Goal: Transaction & Acquisition: Purchase product/service

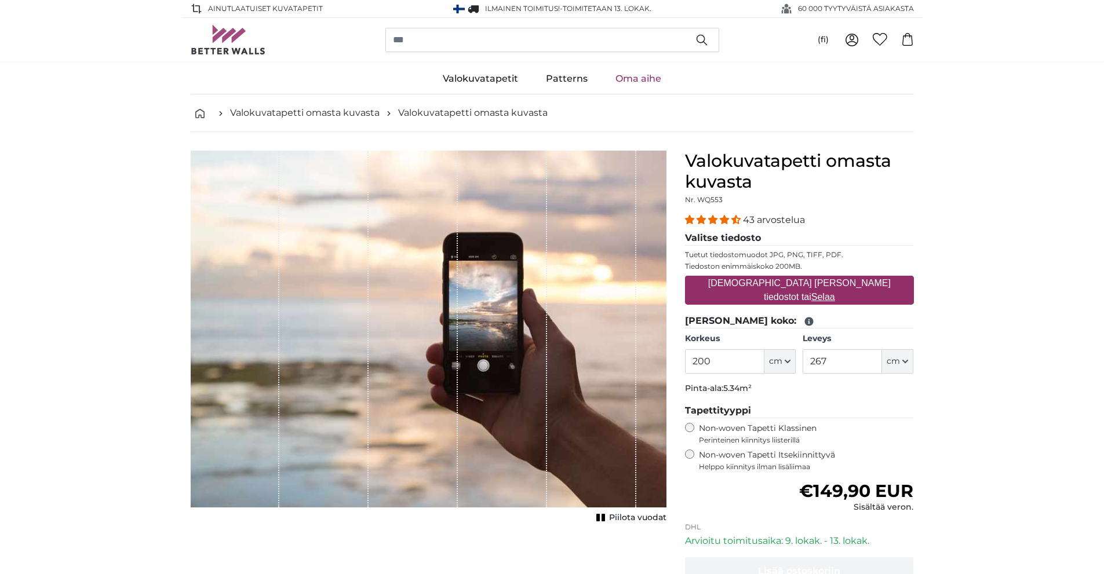
drag, startPoint x: 740, startPoint y: 366, endPoint x: 604, endPoint y: 366, distance: 135.0
click at [604, 366] on product-detail "[PERSON_NAME] kuva Piilota vuodat Valokuvatapetti [PERSON_NAME] kuvasta Nr. WQ5…" at bounding box center [552, 401] width 742 height 538
type input "245"
drag, startPoint x: 815, startPoint y: 362, endPoint x: 612, endPoint y: 337, distance: 204.9
click at [612, 337] on product-detail "[PERSON_NAME] kuva Piilota vuodat Valokuvatapetti [PERSON_NAME] kuvasta Nr. WQ5…" at bounding box center [552, 401] width 742 height 538
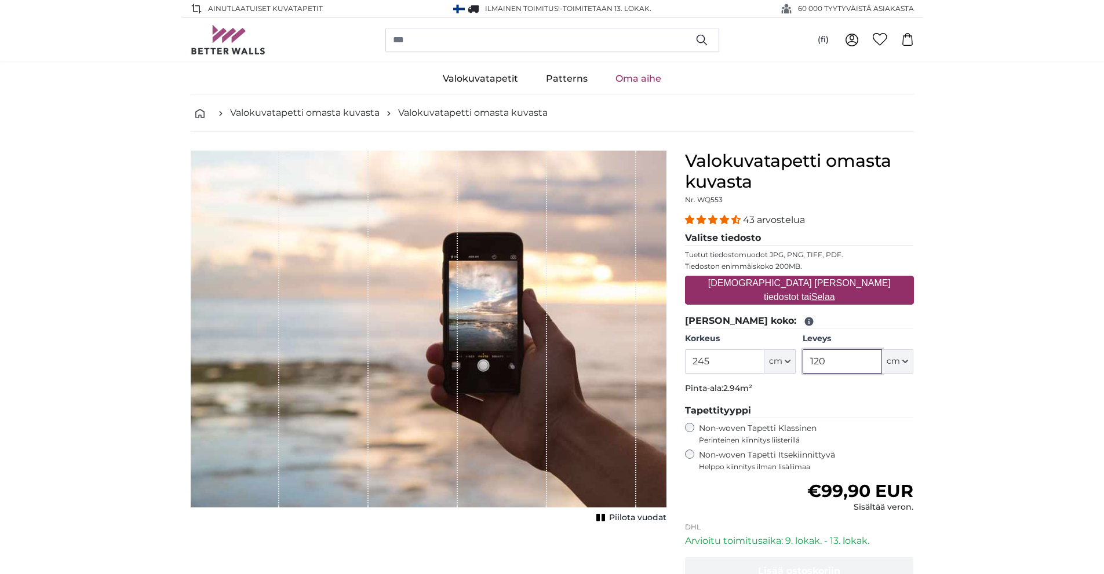
type input "120"
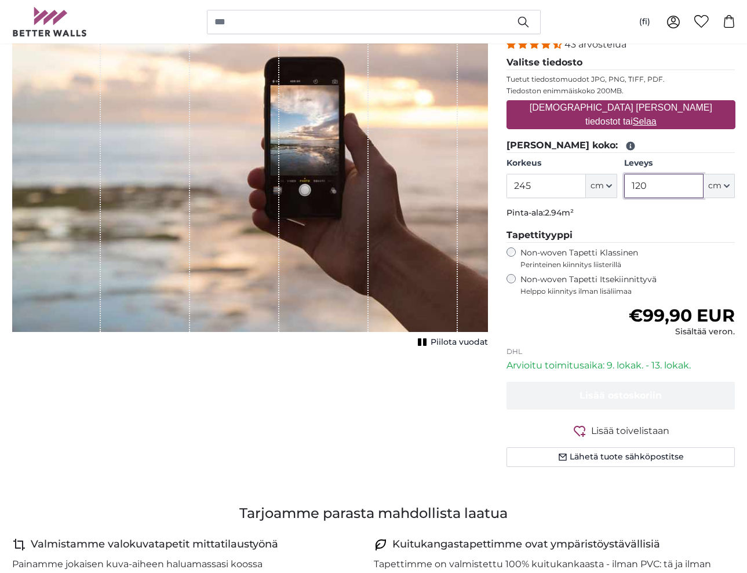
scroll to position [97, 0]
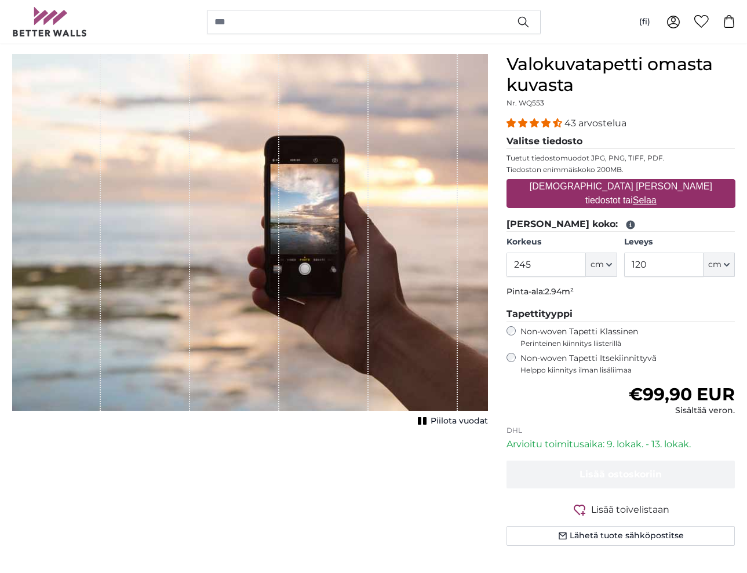
click at [657, 195] on u "Selaa" at bounding box center [645, 200] width 24 height 10
click at [683, 183] on input "[DEMOGRAPHIC_DATA] [PERSON_NAME] tiedostot tai Selaa" at bounding box center [621, 180] width 229 height 3
type input "**********"
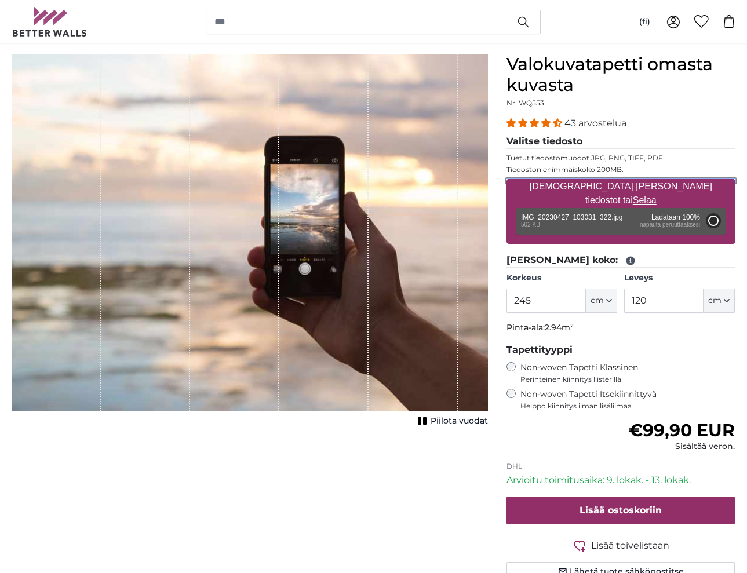
type input "141"
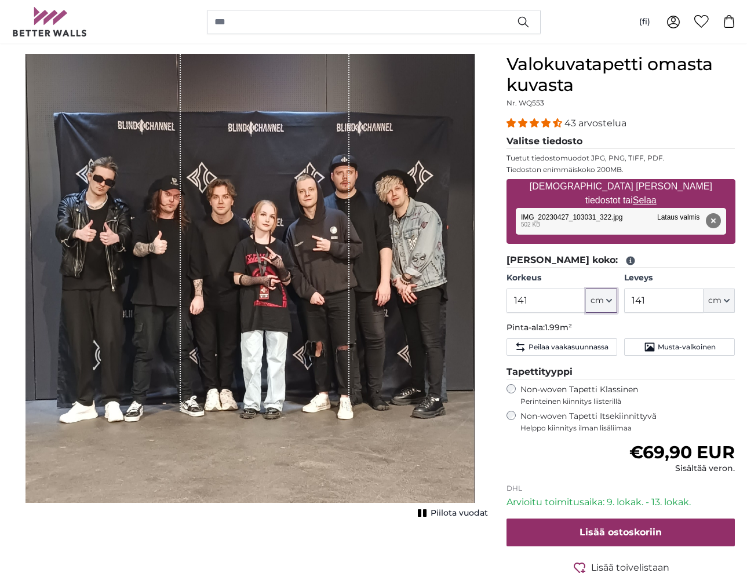
click at [610, 303] on icon "button" at bounding box center [609, 301] width 6 height 6
click at [610, 300] on icon "button" at bounding box center [609, 301] width 6 height 6
drag, startPoint x: 542, startPoint y: 298, endPoint x: 391, endPoint y: 287, distance: 152.2
click at [392, 287] on product-detail "[PERSON_NAME] kuva Piilota vuodat Valokuvatapetti [PERSON_NAME] kuvasta Nr. WQ5…" at bounding box center [374, 333] width 742 height 596
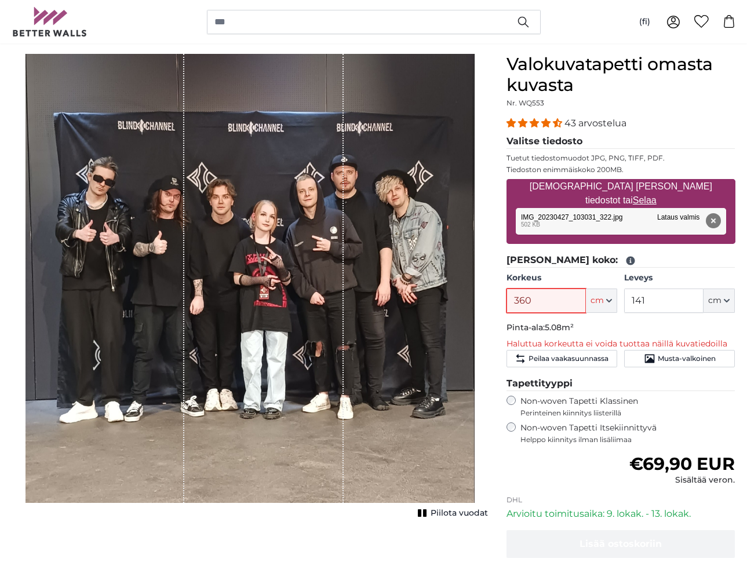
type input "360"
drag, startPoint x: 639, startPoint y: 296, endPoint x: 483, endPoint y: 287, distance: 156.2
click at [491, 290] on product-detail "[PERSON_NAME] kuva Piilota vuodat Valokuvatapetti [PERSON_NAME] kuvasta Nr. WQ5…" at bounding box center [374, 339] width 742 height 608
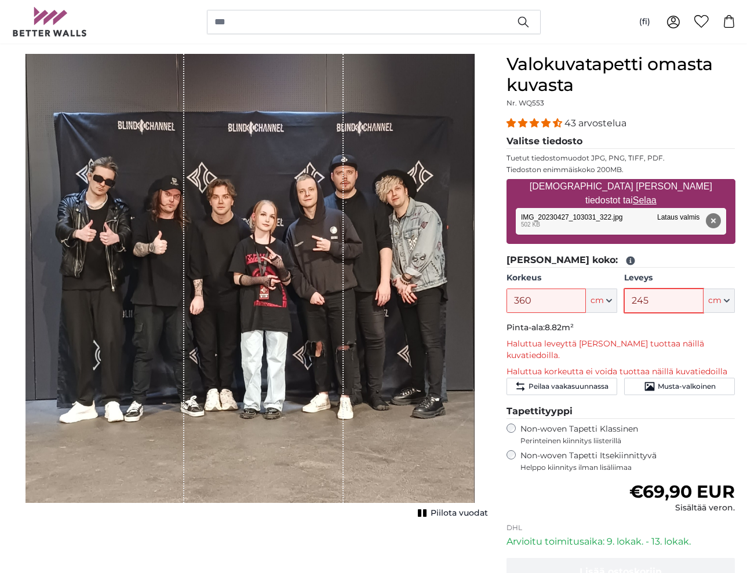
type input "245"
click at [574, 307] on input "360" at bounding box center [546, 301] width 79 height 24
click at [626, 262] on icon at bounding box center [630, 261] width 9 height 9
click at [598, 328] on p "Pinta-ala: 8.82m²" at bounding box center [621, 328] width 229 height 12
click at [515, 450] on div "Non-woven Tapetti Itsekiinnittyvä Helppo kiinnitys ilman lisäliimaa" at bounding box center [621, 461] width 229 height 22
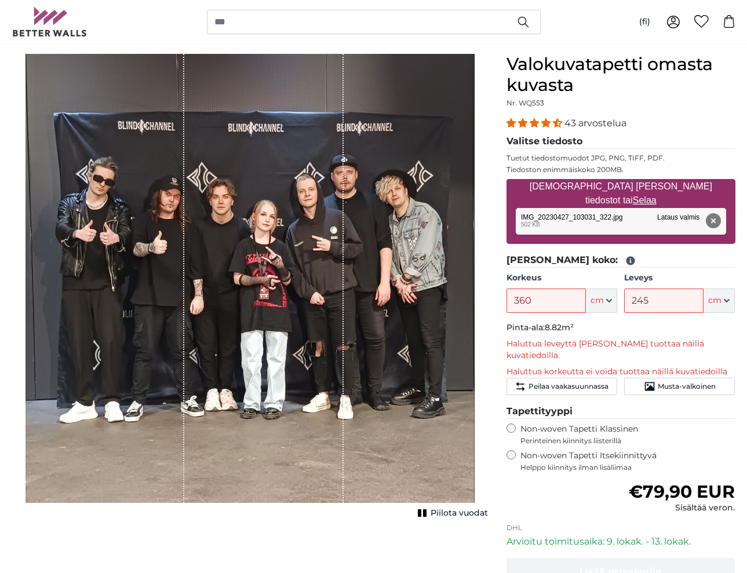
click at [513, 424] on div "Non-woven Tapetti Klassinen Perinteinen kiinnitys liisterillä" at bounding box center [621, 435] width 229 height 22
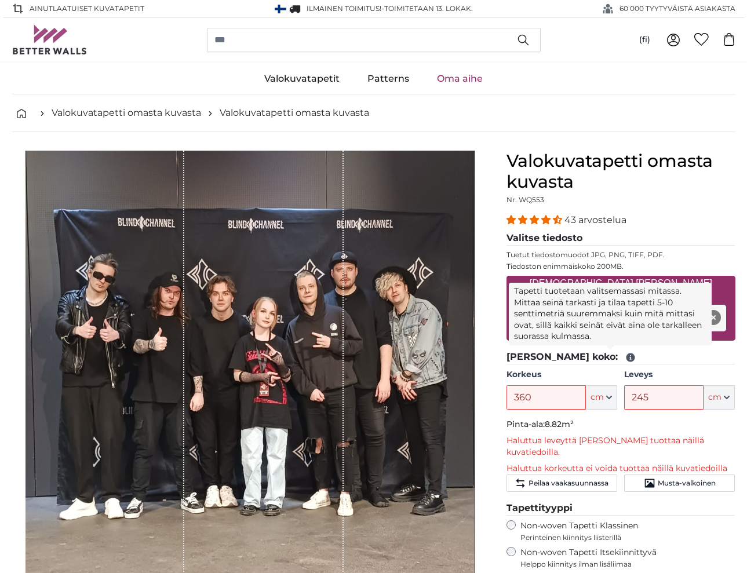
click at [625, 357] on icon at bounding box center [630, 357] width 10 height 10
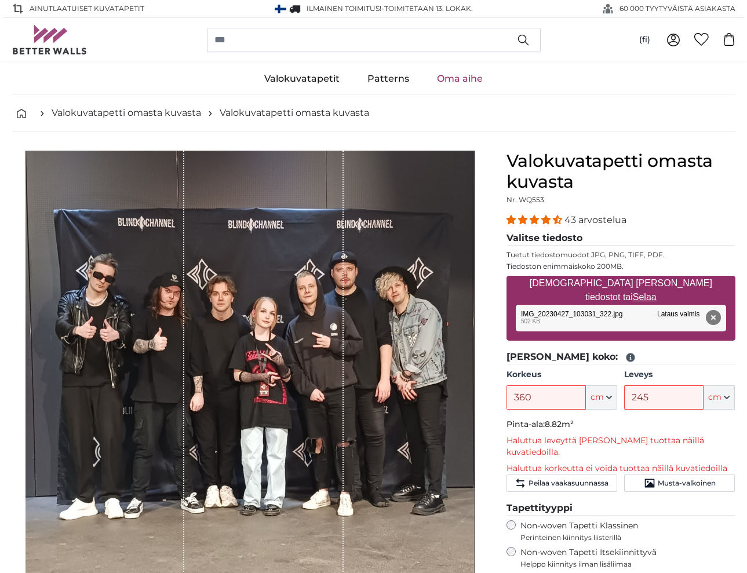
click at [598, 442] on p "Haluttua leveyttä [PERSON_NAME] tuottaa näillä kuvatiedoilla." at bounding box center [621, 446] width 229 height 23
click at [612, 405] on button "cm" at bounding box center [601, 397] width 31 height 24
click at [602, 432] on link "Centimeter (cm)" at bounding box center [602, 428] width 102 height 21
type input "141"
